Goal: Task Accomplishment & Management: Use online tool/utility

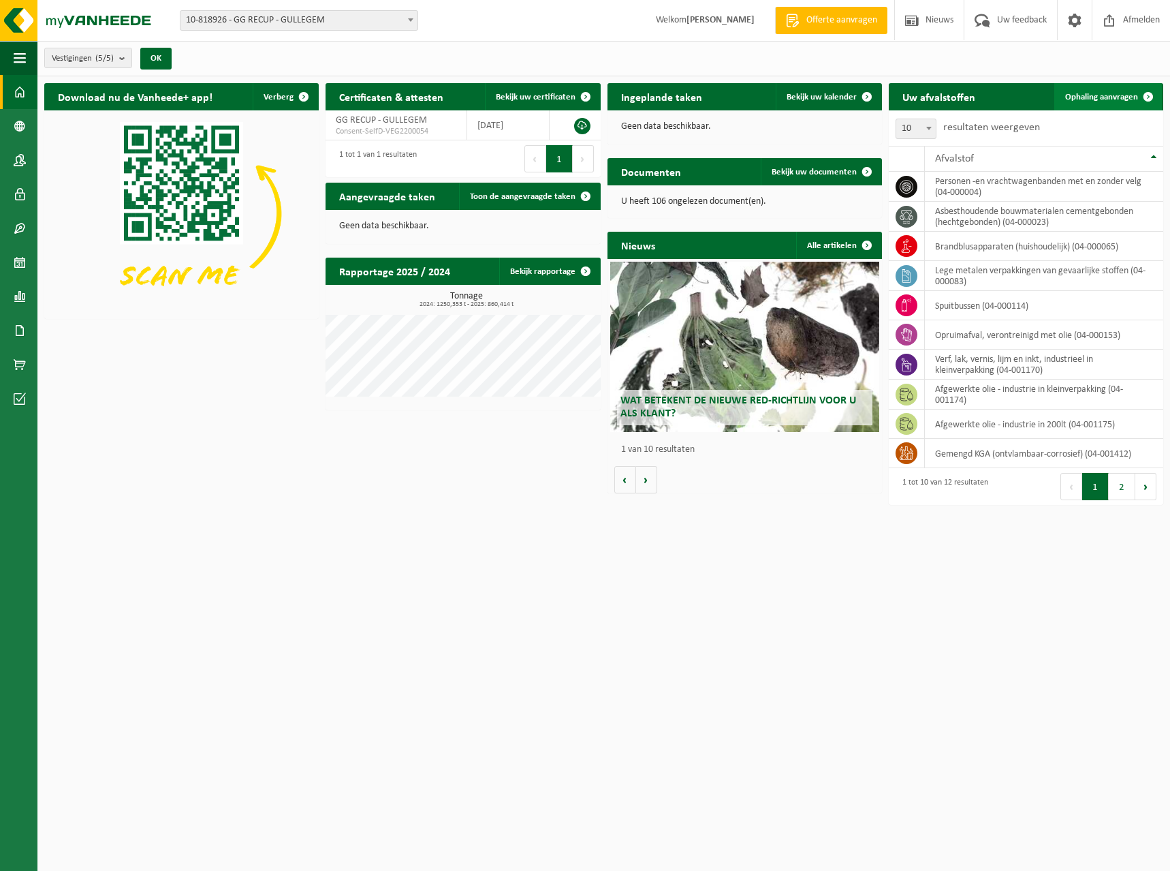
click at [1145, 91] on span at bounding box center [1148, 96] width 27 height 27
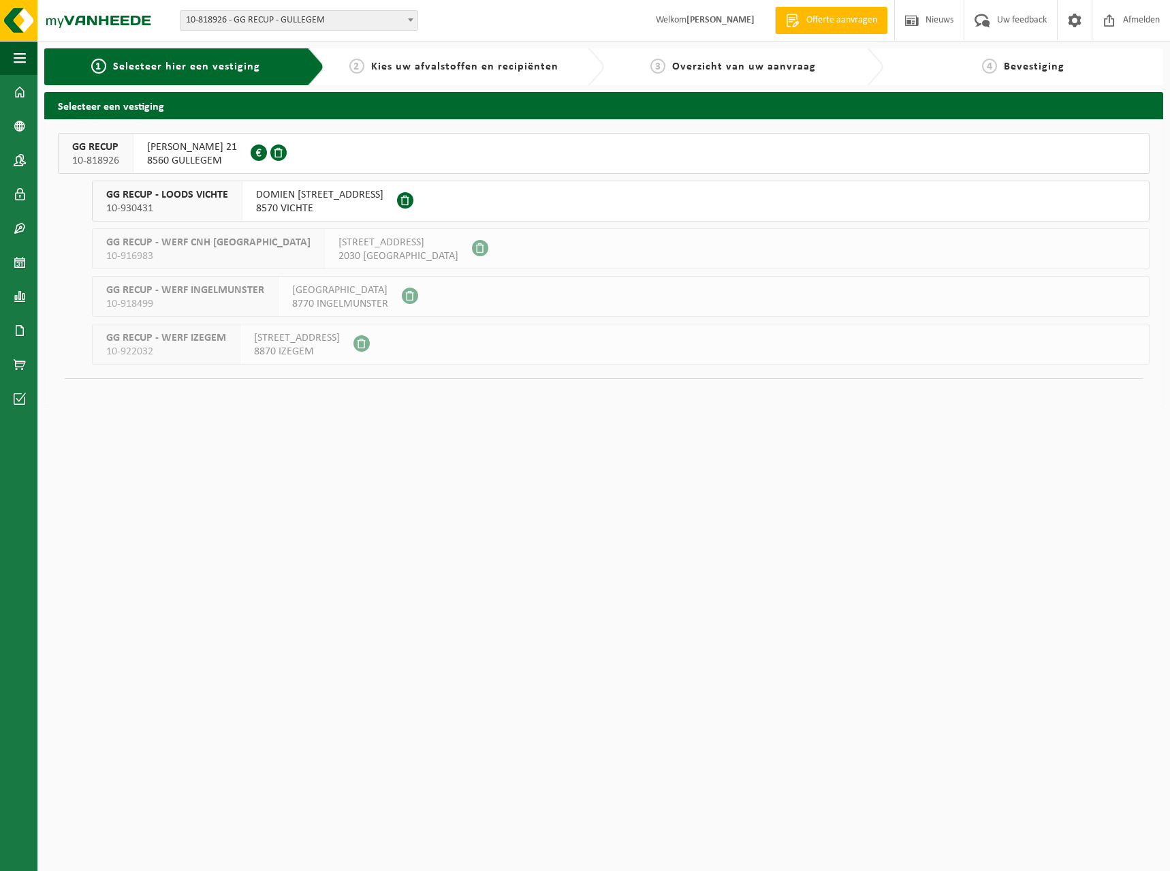
click at [176, 154] on span "8560 GULLEGEM" at bounding box center [192, 161] width 90 height 14
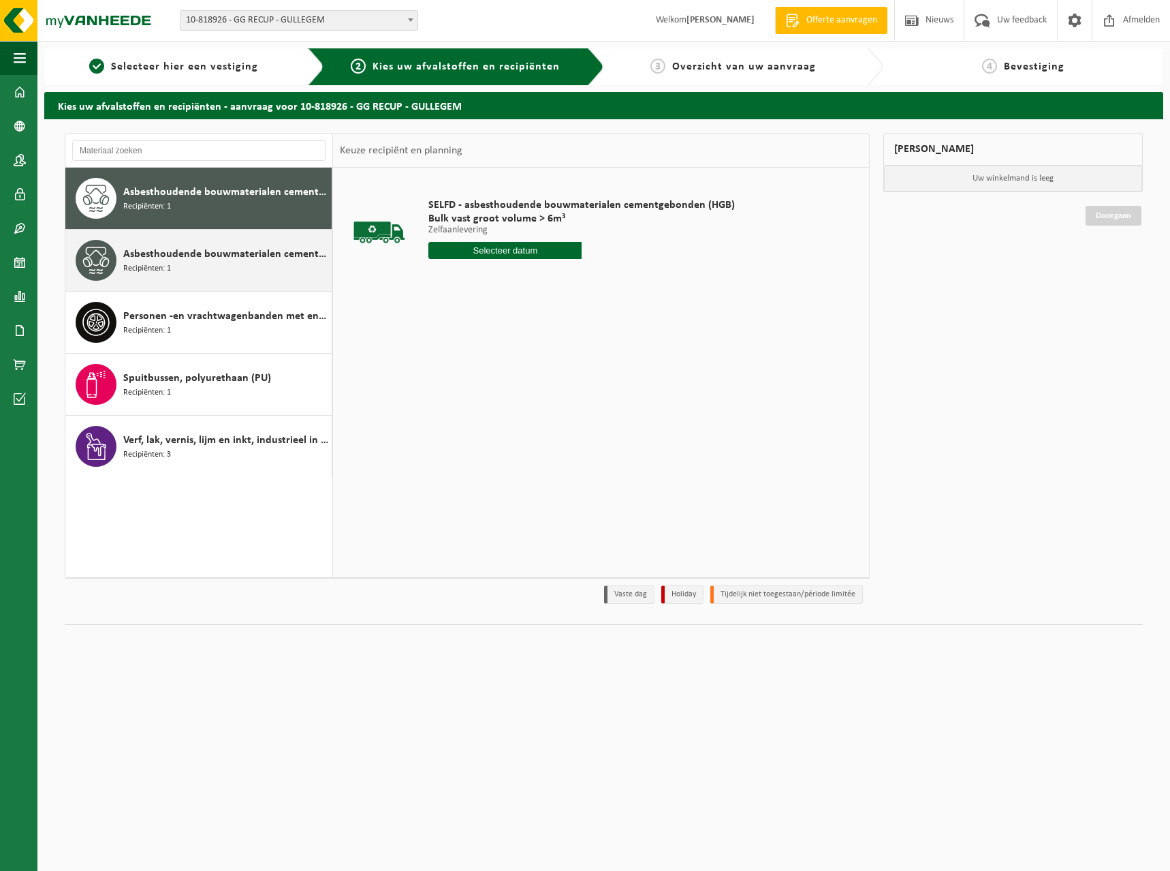
click at [209, 262] on span "Asbesthoudende bouwmaterialen cementgebonden met isolatie(hechtgebonden)" at bounding box center [225, 254] width 205 height 16
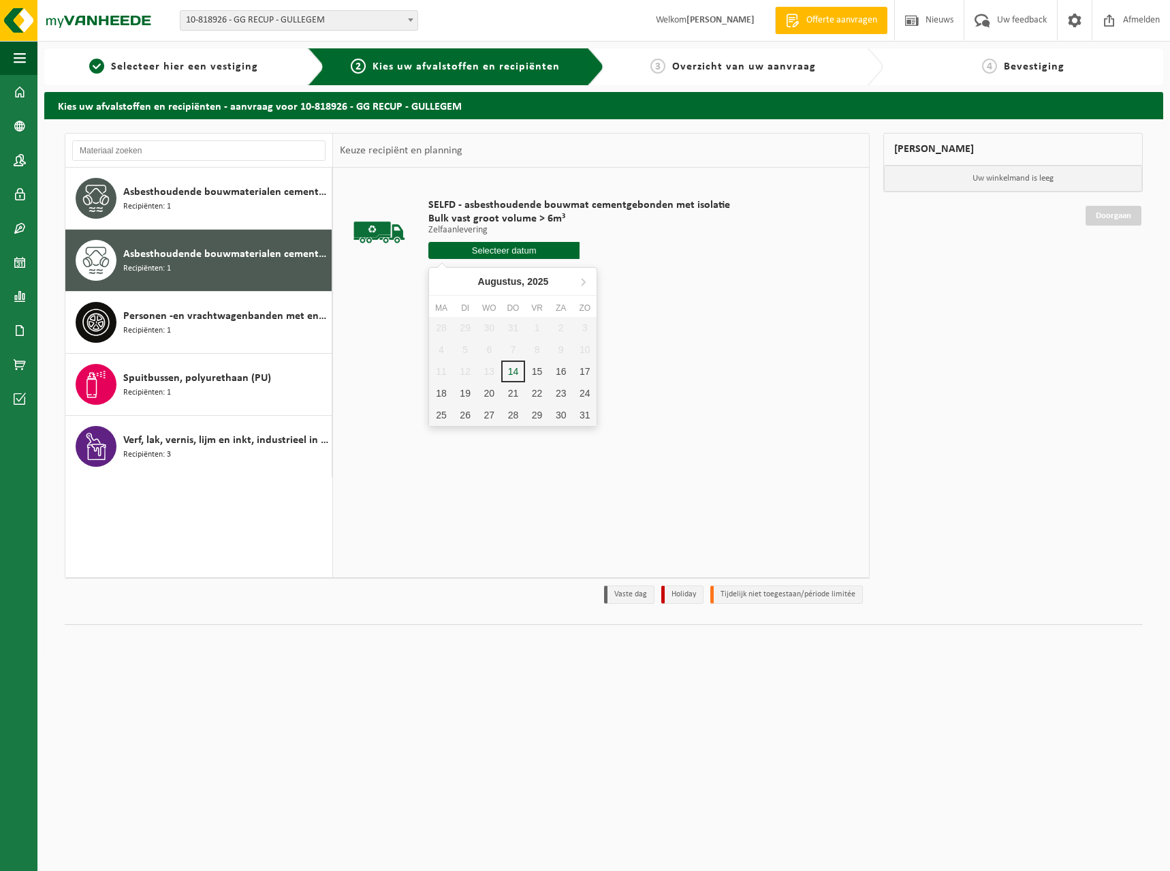
click at [455, 245] on input "text" at bounding box center [503, 250] width 151 height 17
click at [442, 396] on div "18" at bounding box center [441, 393] width 24 height 22
type input "Van 2025-08-18"
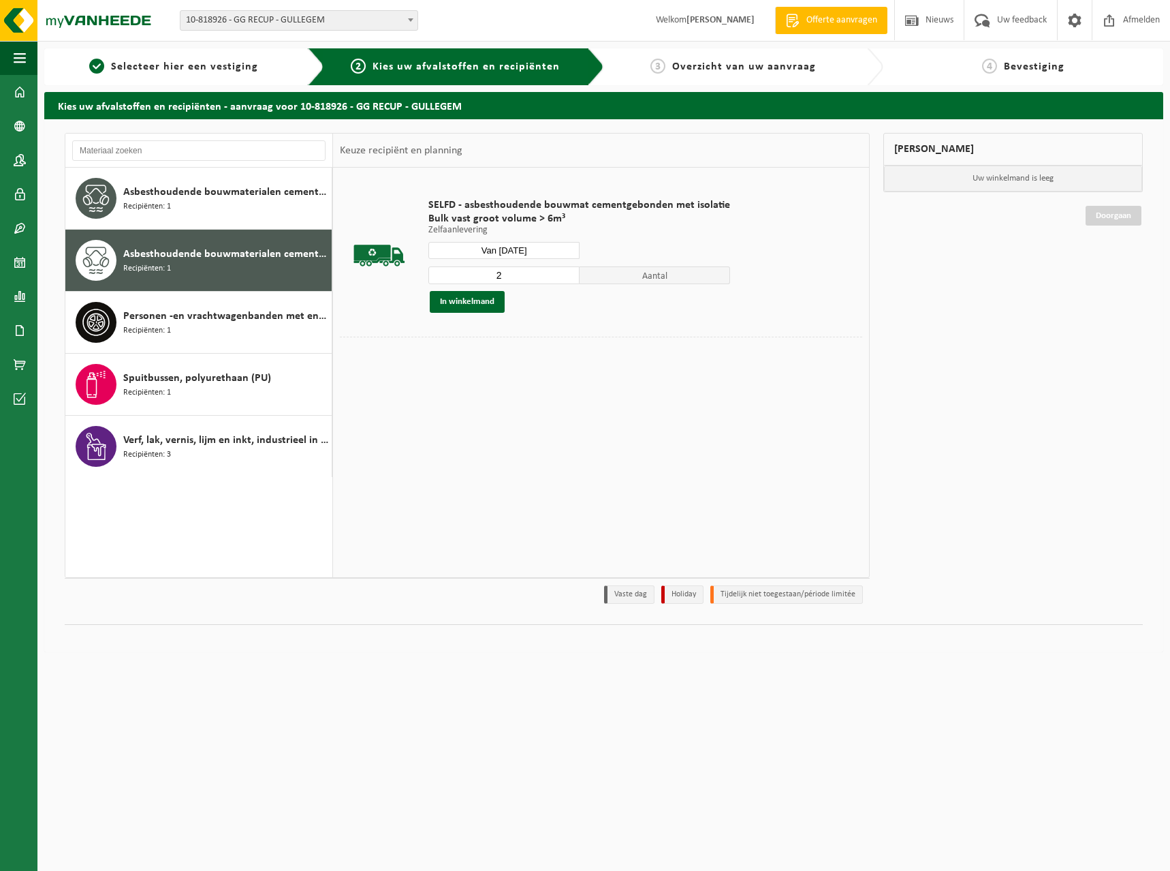
click at [565, 272] on input "2" at bounding box center [503, 275] width 151 height 18
click at [565, 272] on input "3" at bounding box center [503, 275] width 151 height 18
click at [565, 272] on input "4" at bounding box center [503, 275] width 151 height 18
click at [565, 272] on input "5" at bounding box center [503, 275] width 151 height 18
type input "6"
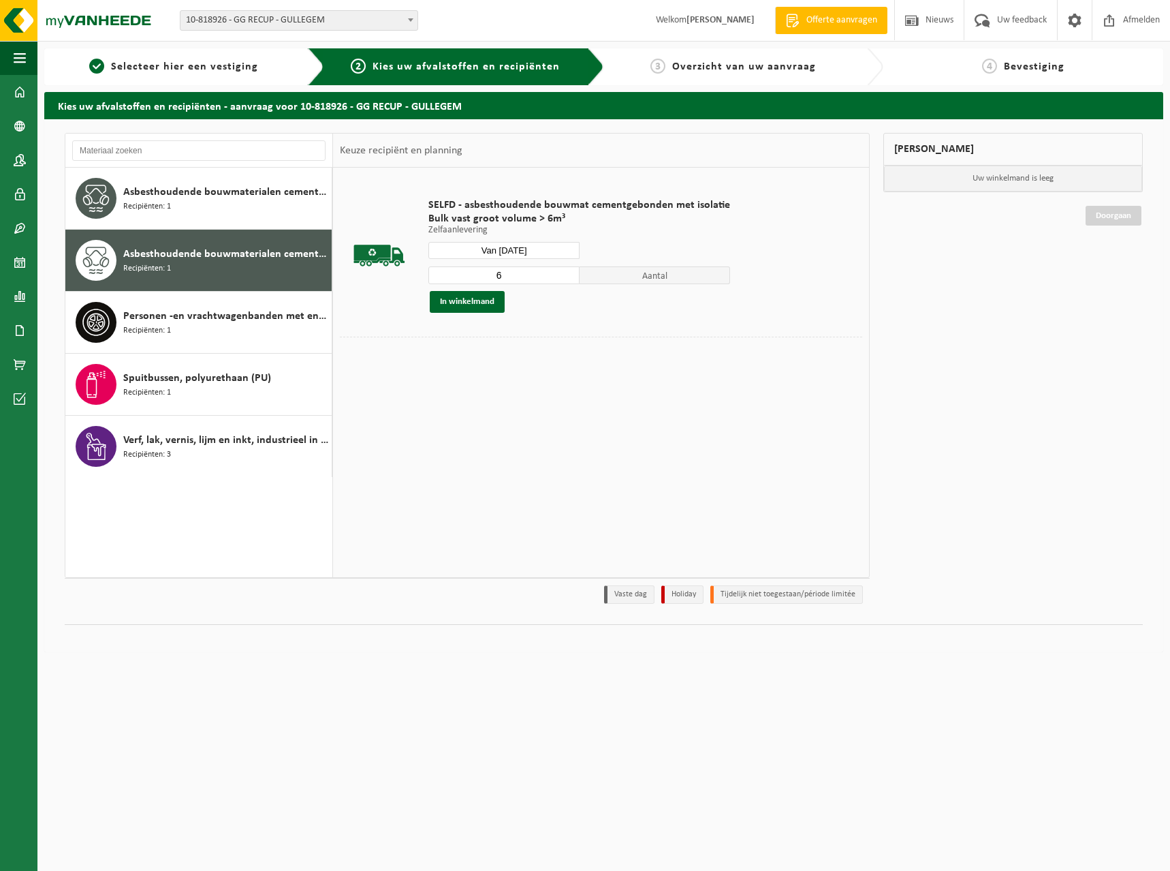
click at [565, 272] on input "6" at bounding box center [503, 275] width 151 height 18
click at [445, 296] on button "In winkelmand" at bounding box center [467, 302] width 75 height 22
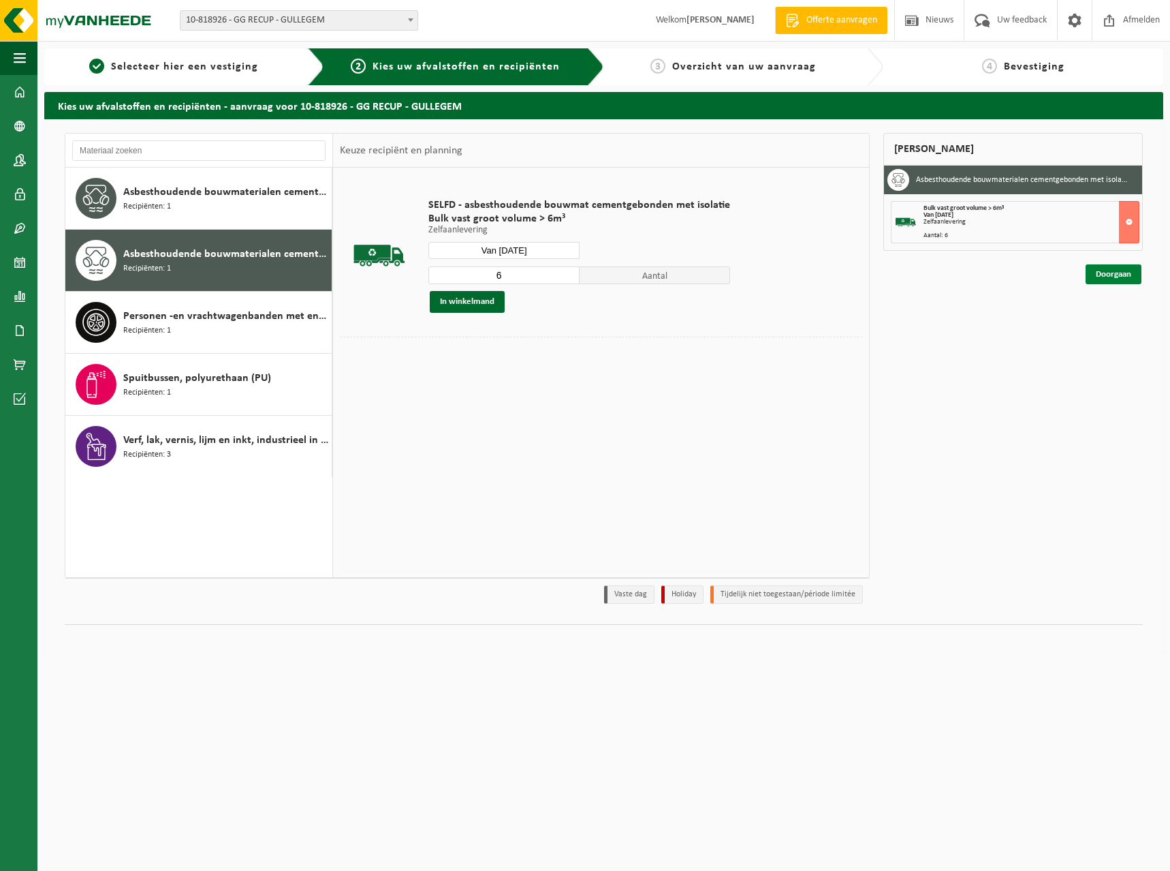
click at [1121, 268] on link "Doorgaan" at bounding box center [1114, 274] width 56 height 20
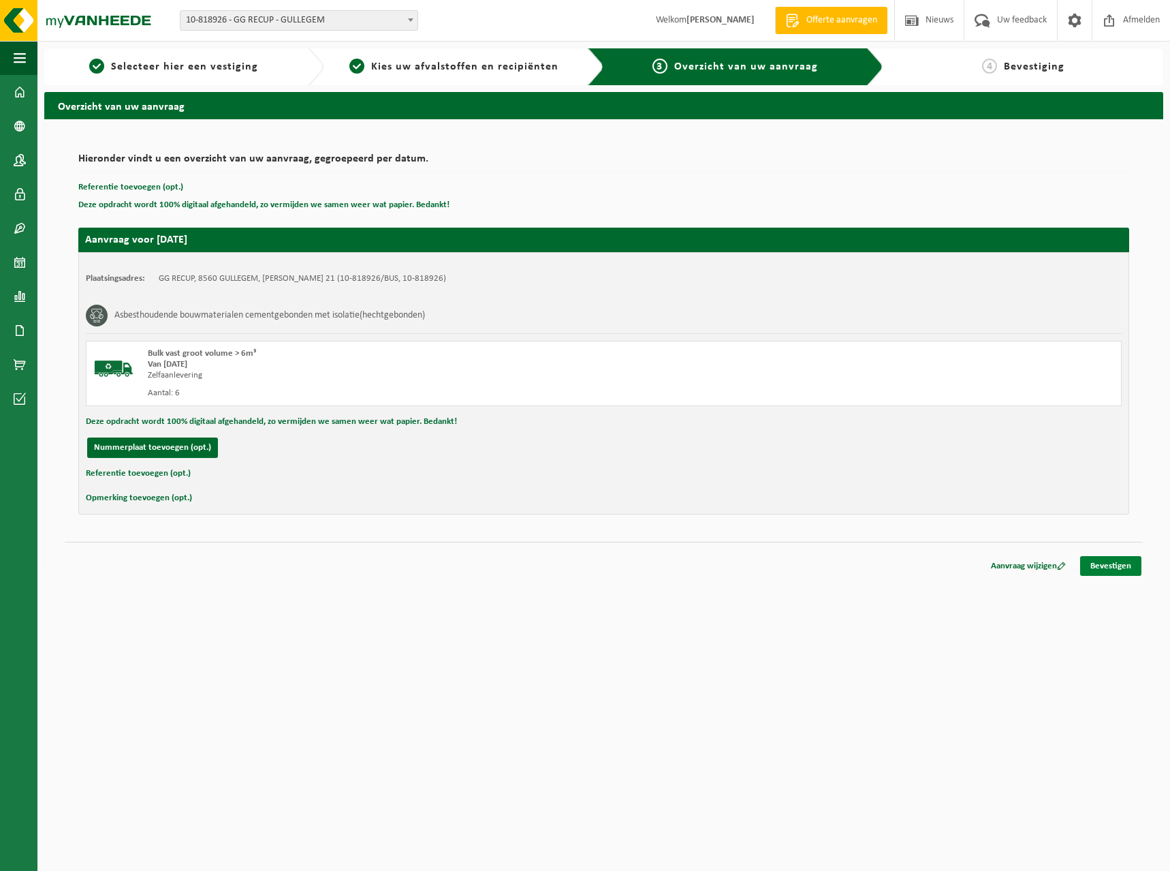
click at [1118, 564] on link "Bevestigen" at bounding box center [1110, 566] width 61 height 20
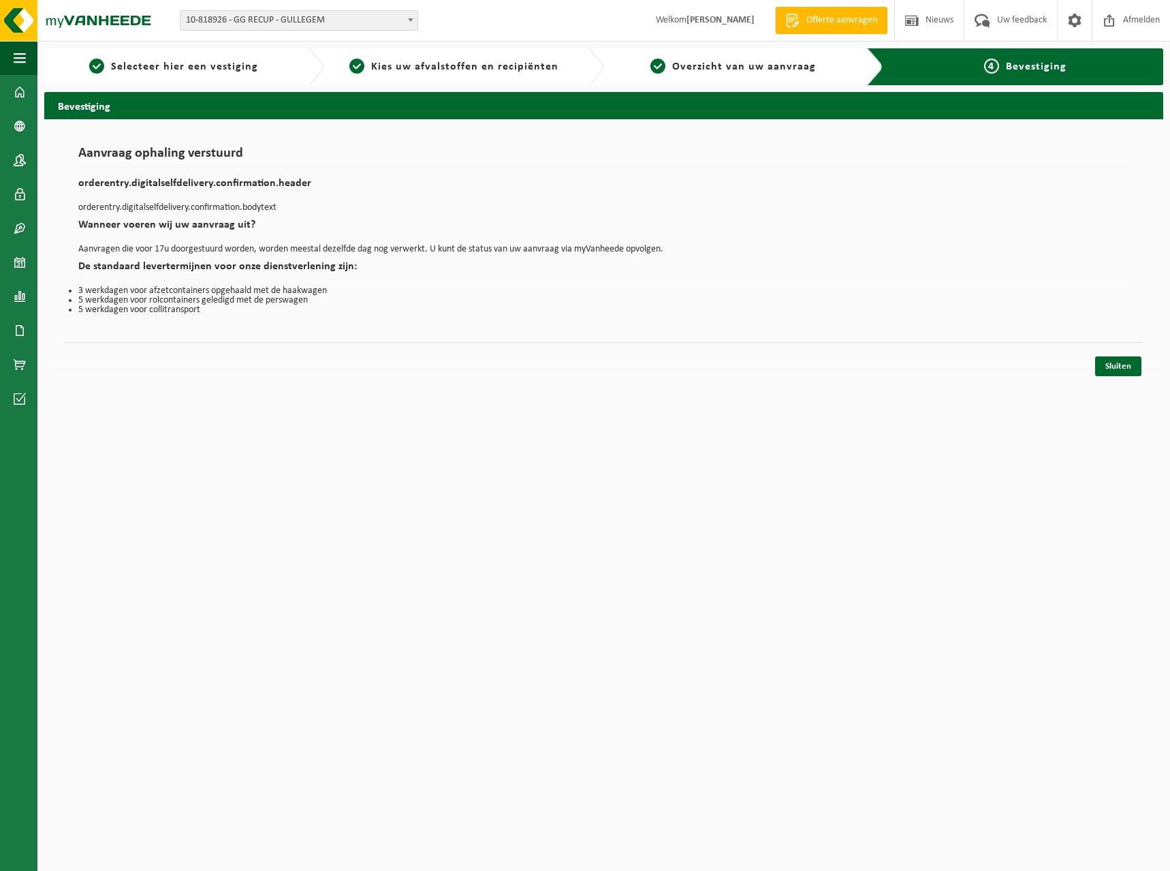
click at [1108, 355] on div "Sluiten" at bounding box center [604, 349] width 1078 height 14
click at [1112, 375] on link "Sluiten" at bounding box center [1118, 366] width 46 height 20
